Goal: Check status: Check status

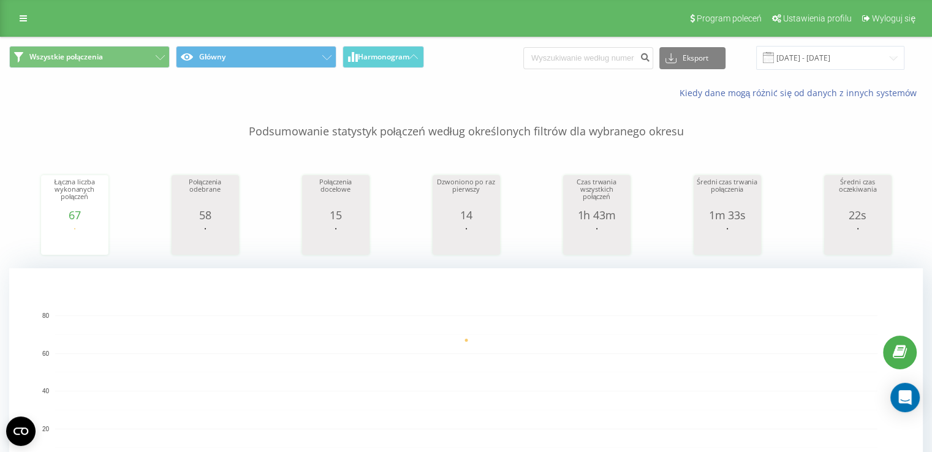
scroll to position [61, 0]
click at [895, 15] on span "Wyloguj się" at bounding box center [894, 18] width 44 height 10
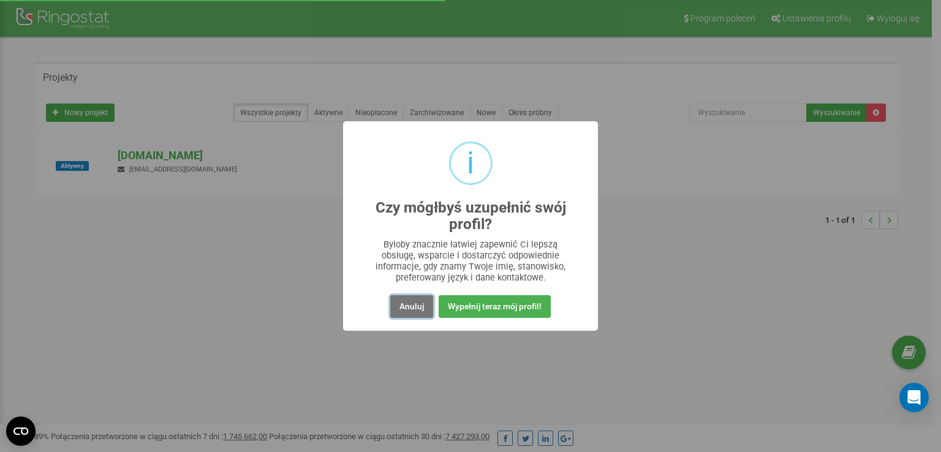
click at [410, 305] on button "Anuluj" at bounding box center [411, 306] width 43 height 23
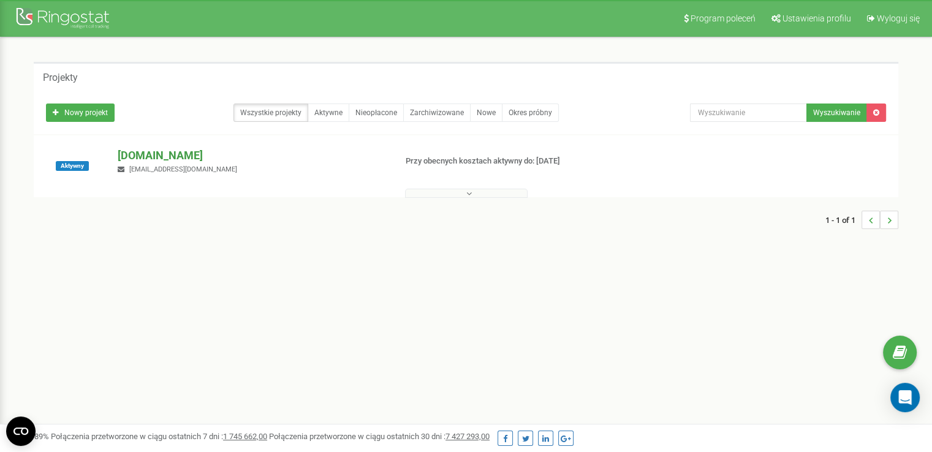
click at [151, 152] on p "[DOMAIN_NAME]" at bounding box center [252, 156] width 268 height 16
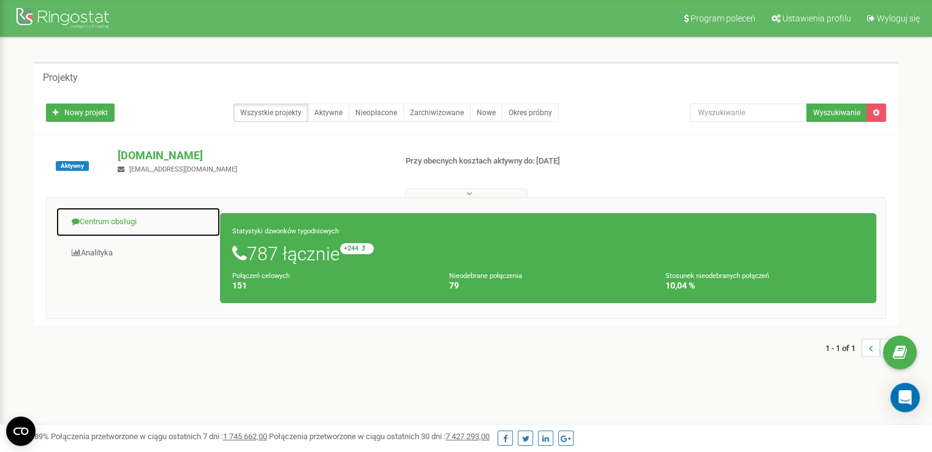
click at [105, 221] on link "Centrum obsługi" at bounding box center [138, 222] width 165 height 30
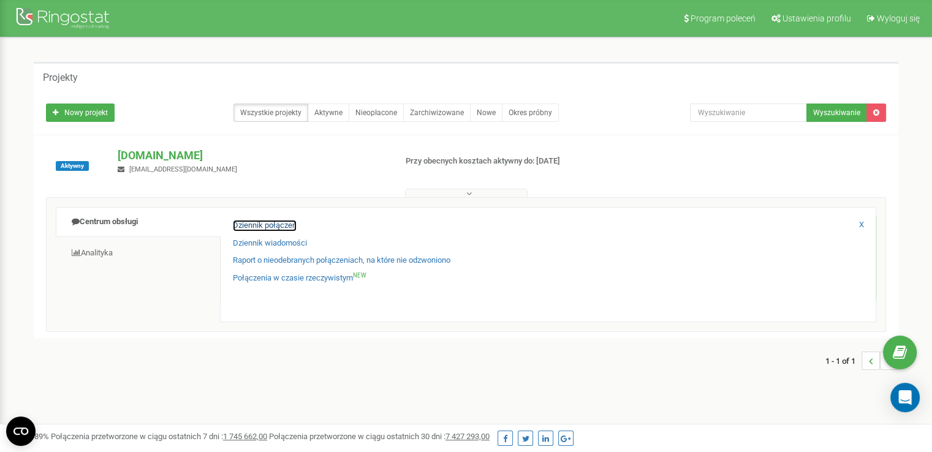
click at [279, 226] on link "Dziennik połączeń" at bounding box center [265, 226] width 64 height 12
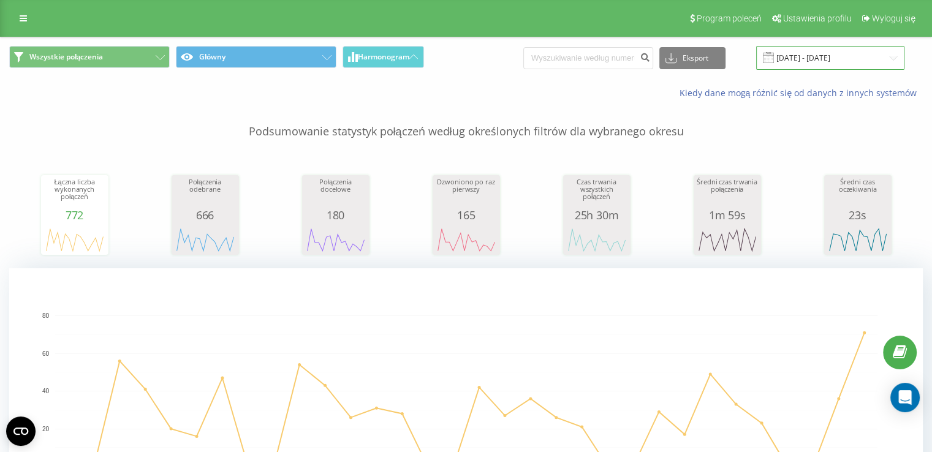
click at [832, 60] on input "23.08.2025 - 23.09.2025" at bounding box center [830, 58] width 148 height 24
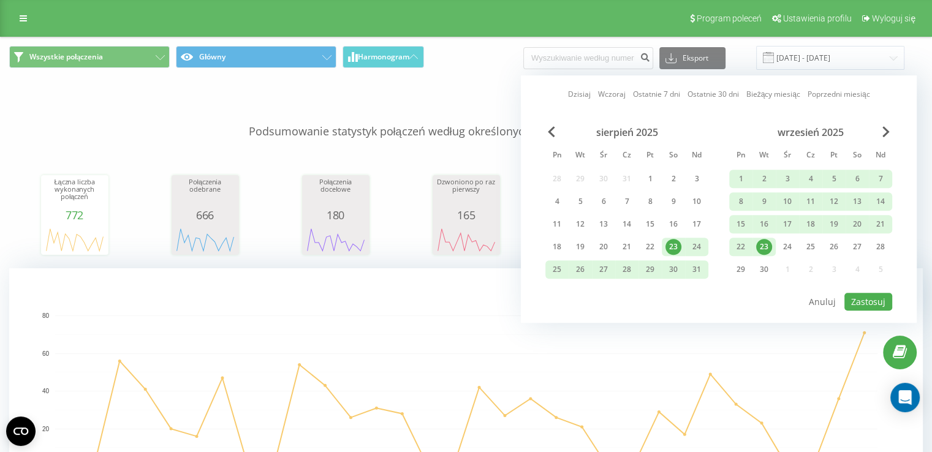
click at [765, 247] on div "23" at bounding box center [764, 247] width 16 height 16
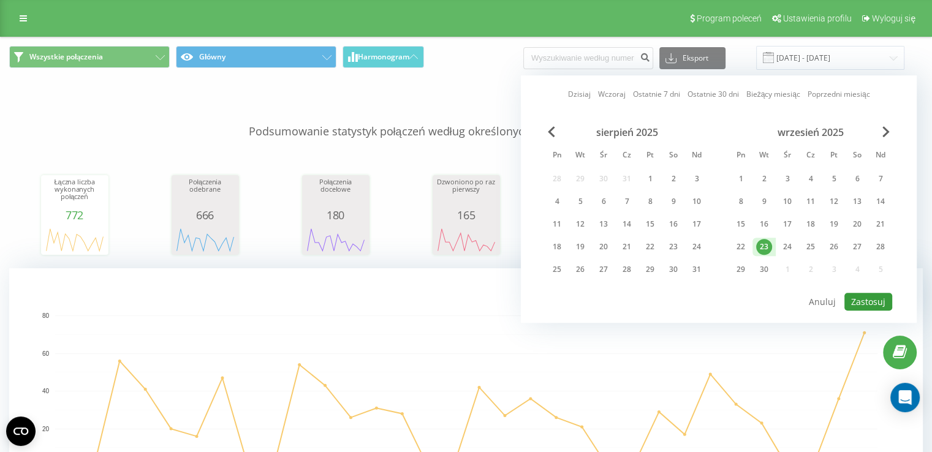
click at [885, 301] on button "Zastosuj" at bounding box center [868, 302] width 48 height 18
type input "[DATE] - [DATE]"
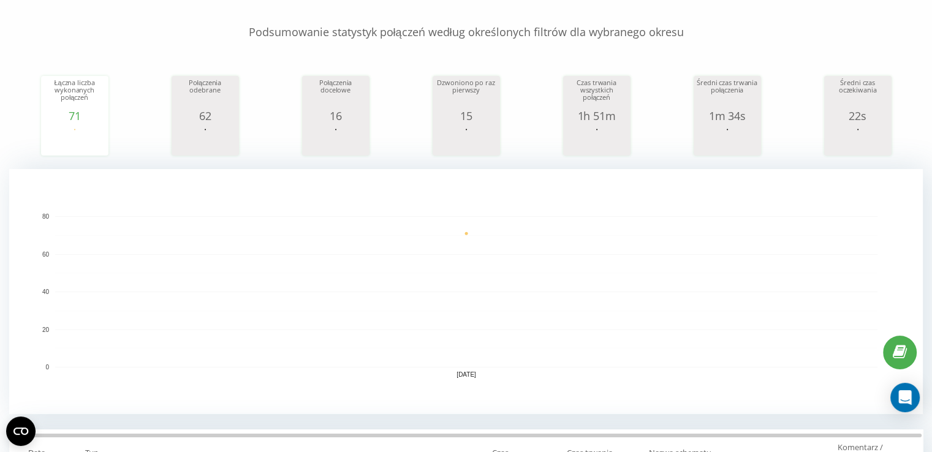
scroll to position [123, 0]
